Goal: Task Accomplishment & Management: Manage account settings

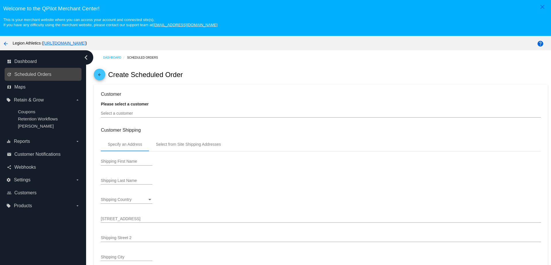
click at [28, 79] on link "update Scheduled Orders" at bounding box center [43, 74] width 73 height 9
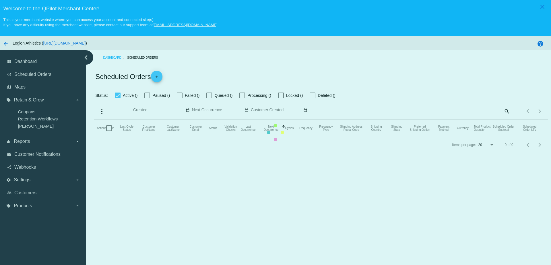
checkbox input "true"
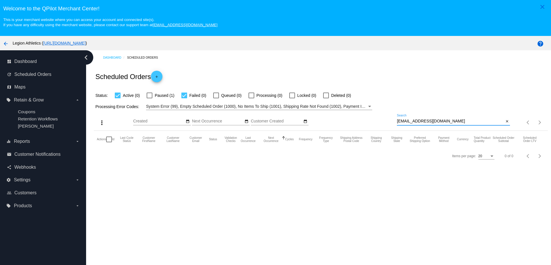
drag, startPoint x: 436, startPoint y: 122, endPoint x: 334, endPoint y: 117, distance: 102.7
click at [334, 117] on div "more_vert Sep Jan Feb Mar [DATE]" at bounding box center [321, 120] width 454 height 20
paste input "macorr2"
type input "[EMAIL_ADDRESS][DOMAIN_NAME]"
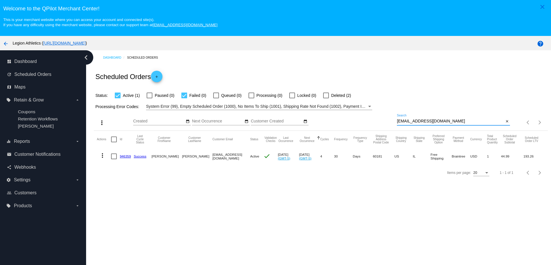
click at [126, 156] on link "946359" at bounding box center [125, 156] width 11 height 4
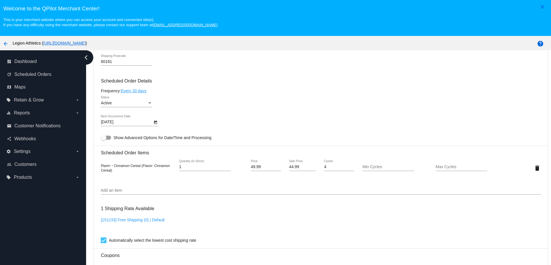
scroll to position [359, 0]
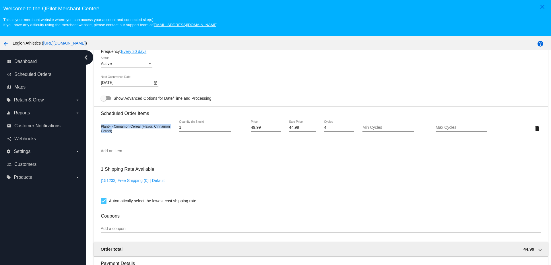
copy span "Plant+ - Cinnamon Cereal (Flavor: Cinnamon Cereal)"
drag, startPoint x: 110, startPoint y: 132, endPoint x: 101, endPoint y: 125, distance: 11.8
click at [101, 125] on mat-card "Customer 5627176: [PERSON_NAME] [EMAIL_ADDRESS][DOMAIN_NAME] Customer Shipping …" at bounding box center [321, 115] width 454 height 574
click at [136, 150] on input "Add an item" at bounding box center [321, 151] width 440 height 5
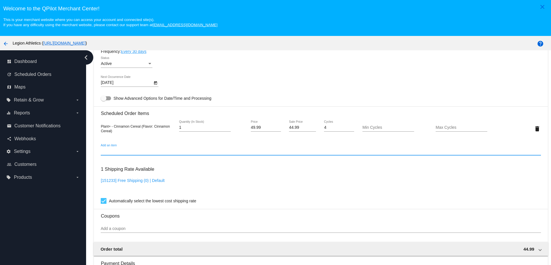
paste input "3329885"
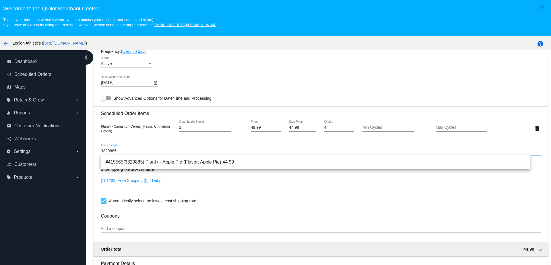
type input "3329885"
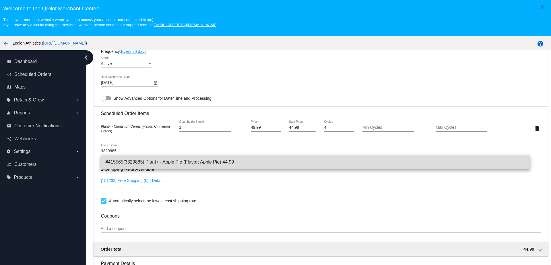
click at [140, 164] on span "#415565(3329885) Plant+ - Apple Pie (Flavor: Apple Pie) 44.99" at bounding box center [315, 162] width 420 height 14
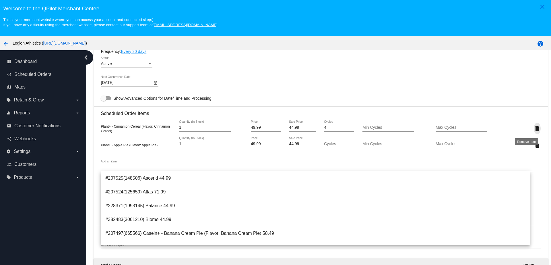
click at [534, 128] on mat-icon "delete" at bounding box center [537, 128] width 7 height 7
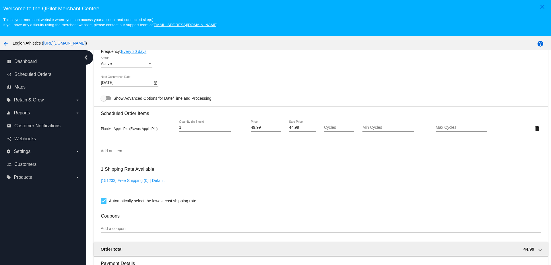
click at [254, 146] on div "Add an item" at bounding box center [321, 149] width 440 height 11
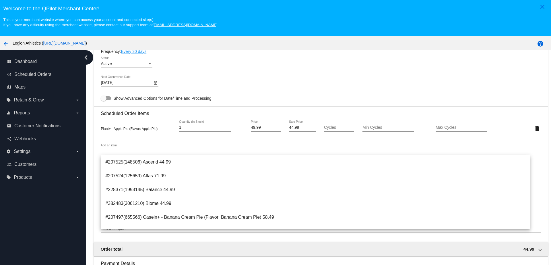
click at [278, 84] on div "10/6/2025 Next Occurrence Date" at bounding box center [321, 84] width 440 height 16
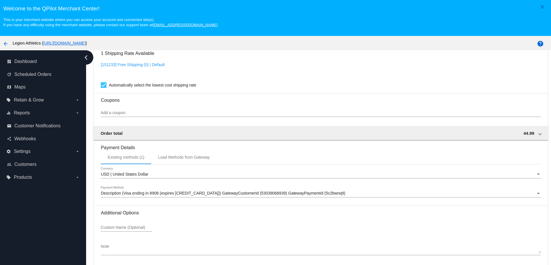
scroll to position [36, 0]
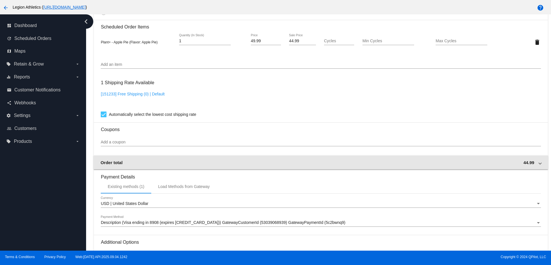
scroll to position [367, 0]
